Goal: Information Seeking & Learning: Learn about a topic

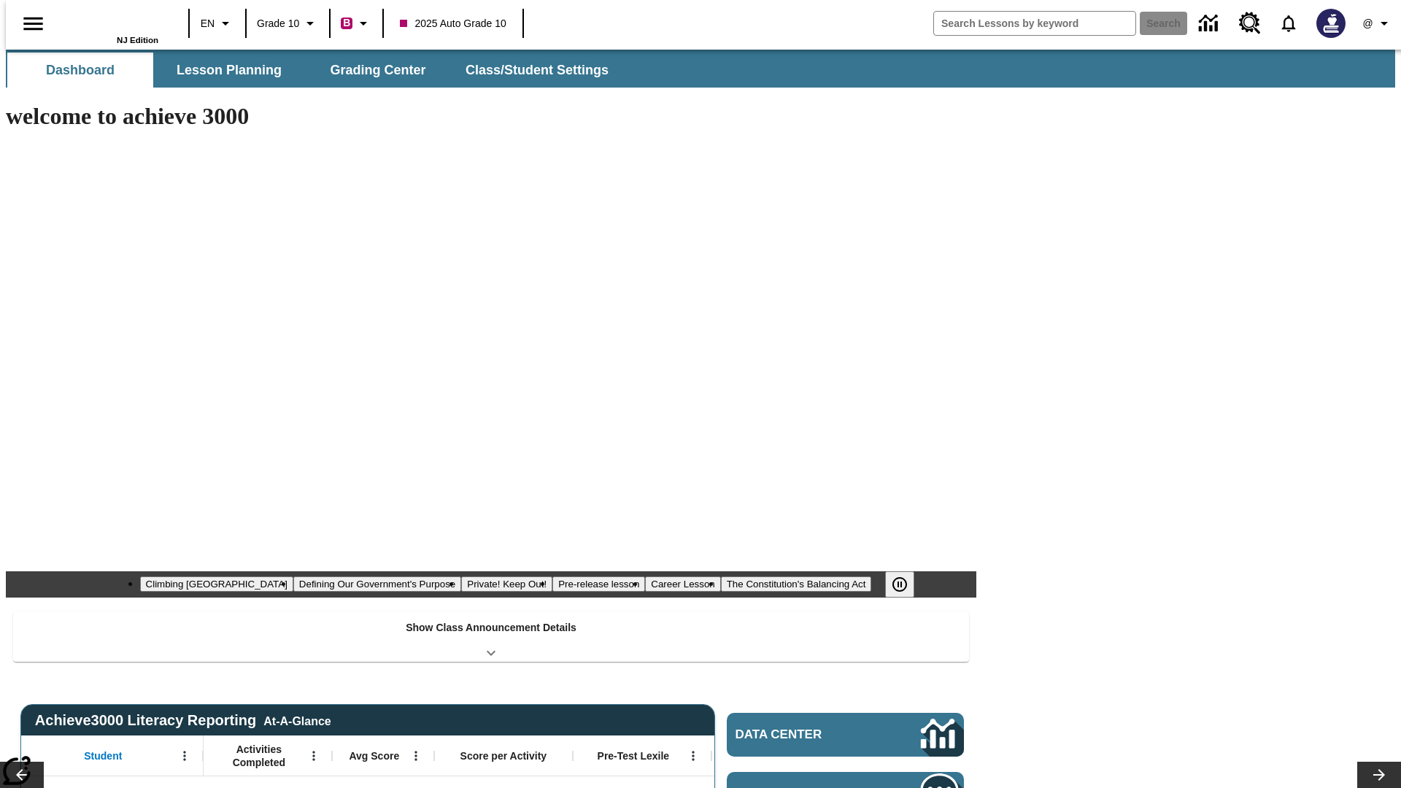
type input "-1"
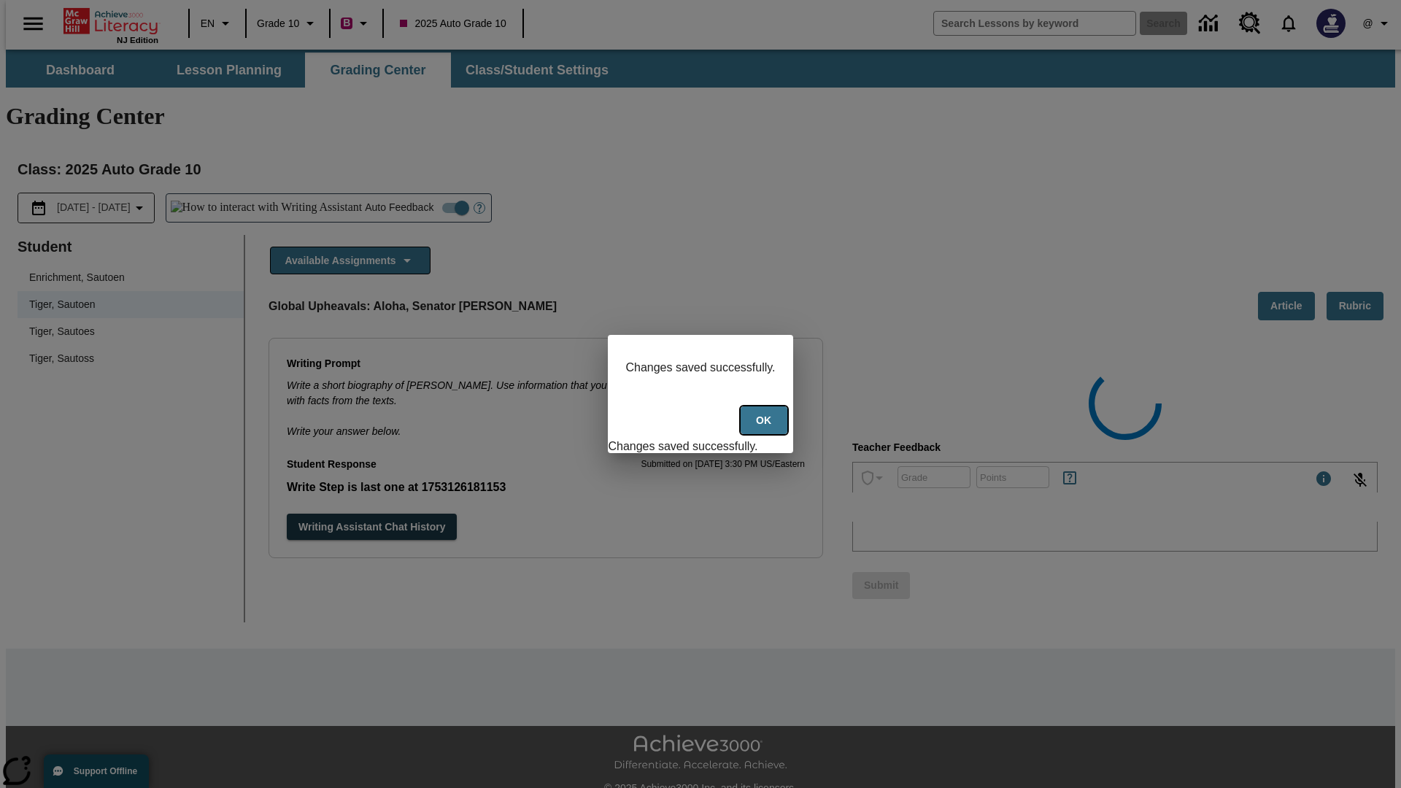
click at [765, 428] on button "Ok" at bounding box center [764, 421] width 47 height 28
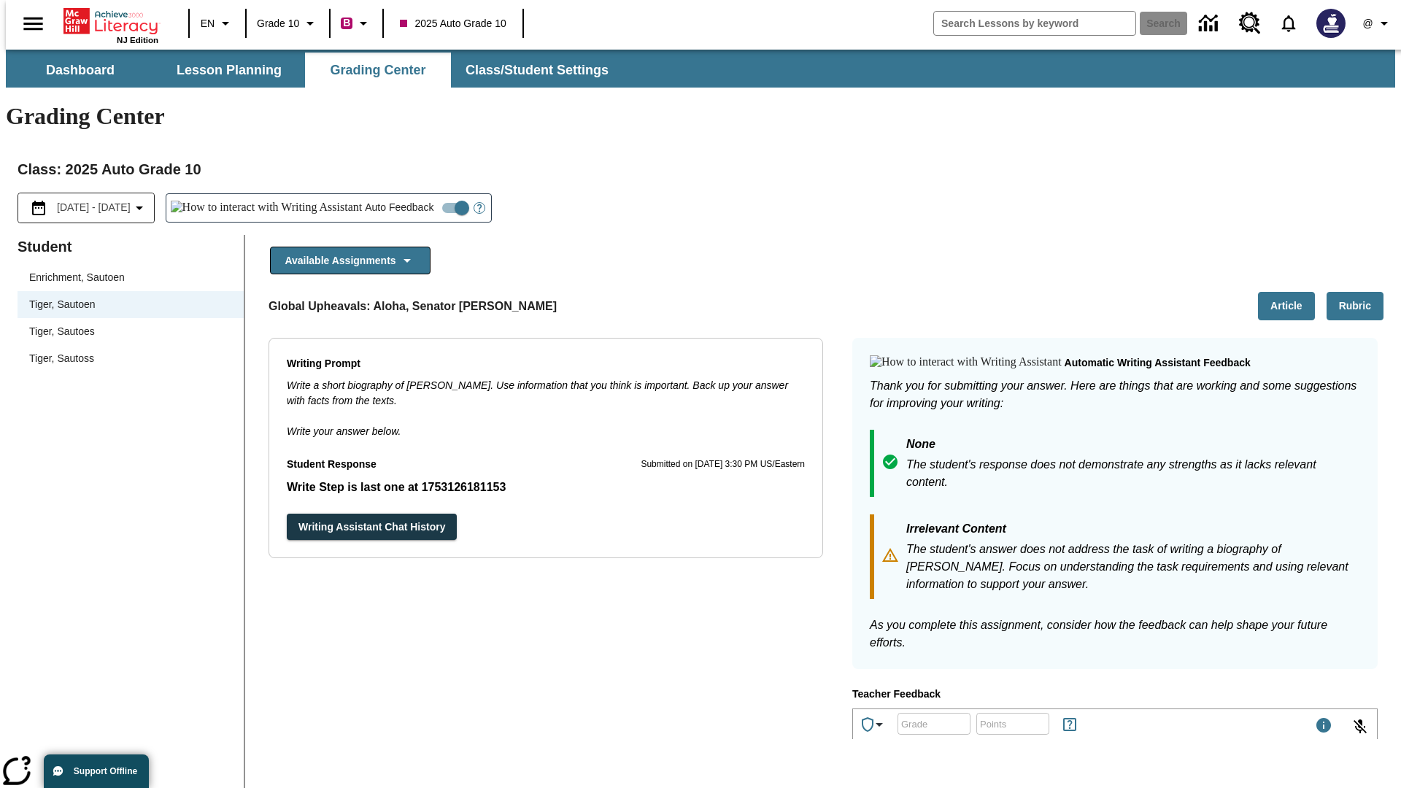
click at [1361, 292] on button "Rubric" at bounding box center [1355, 306] width 57 height 28
click at [1293, 292] on button "Article" at bounding box center [1286, 306] width 57 height 28
click at [217, 23] on icon "Language: EN, Select a language" at bounding box center [226, 24] width 18 height 18
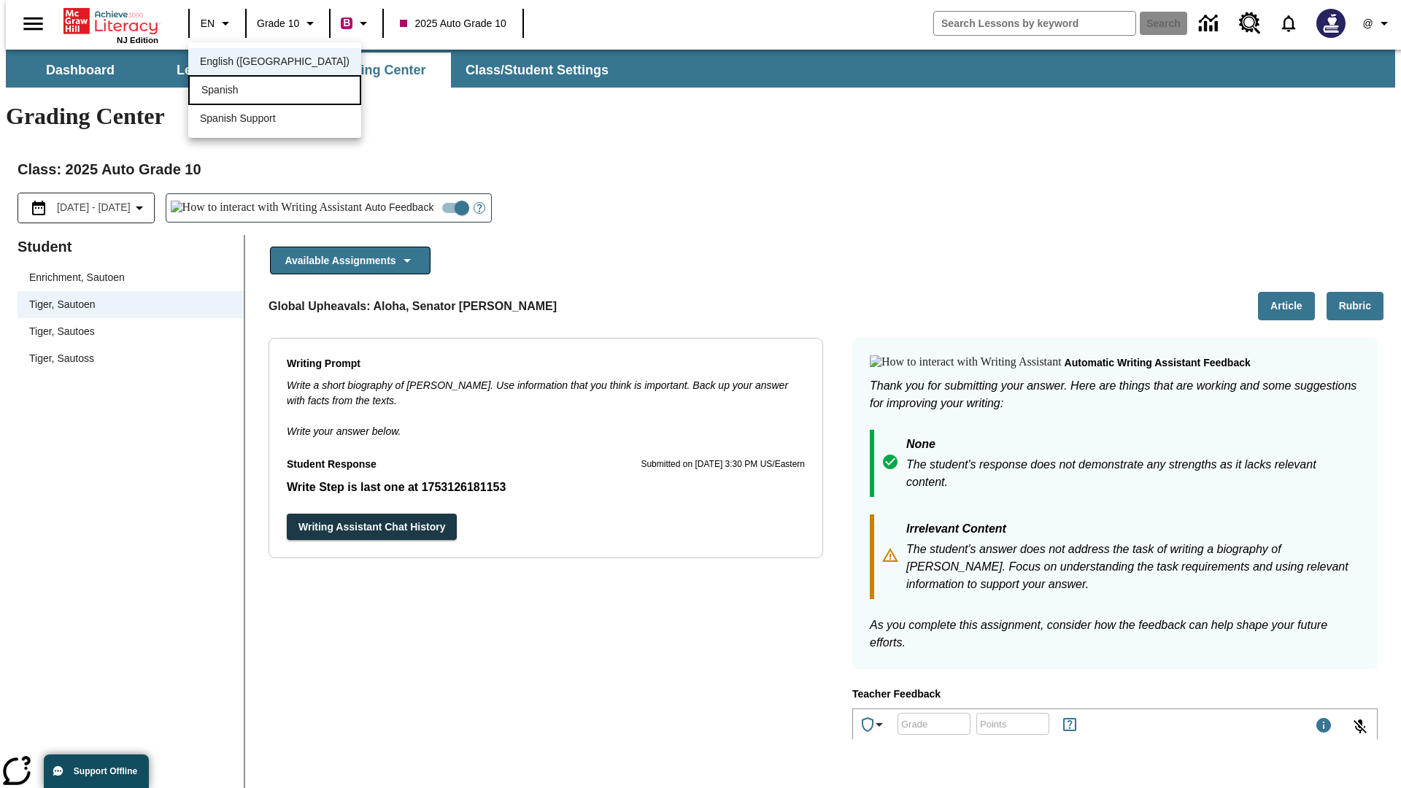
click at [243, 91] on div "Spanish" at bounding box center [274, 90] width 173 height 30
